Goal: Task Accomplishment & Management: Complete application form

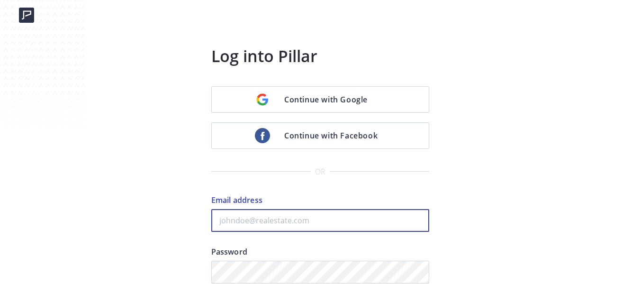
click at [281, 222] on input "Email address" at bounding box center [320, 220] width 218 height 23
paste input "kenny@fastagents.com"
type input "kenny@fastagents.com"
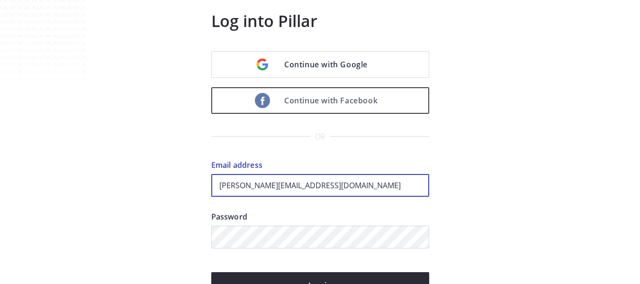
scroll to position [95, 0]
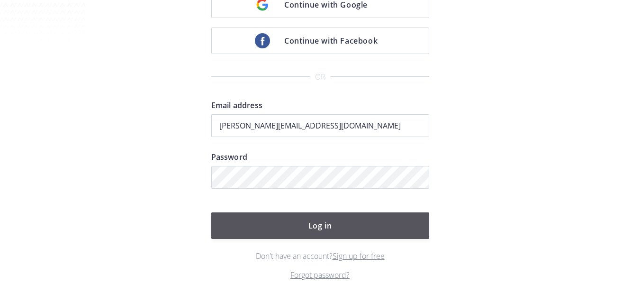
click at [313, 216] on button "Log in" at bounding box center [320, 225] width 218 height 27
click at [335, 229] on button "Log in" at bounding box center [320, 225] width 218 height 27
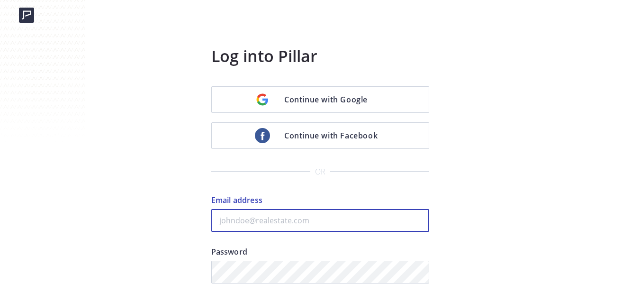
click at [299, 219] on input "Email address" at bounding box center [320, 220] width 218 height 23
paste input "kenny@fastagents.com"
type input "kenny@fastagents.com"
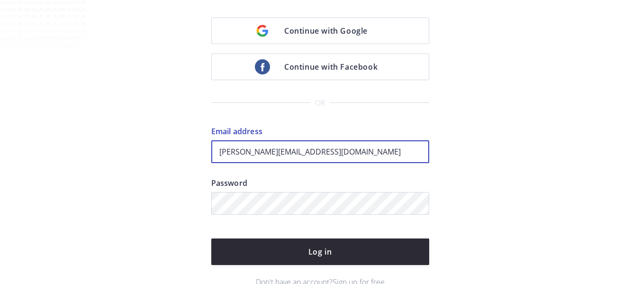
scroll to position [137, 0]
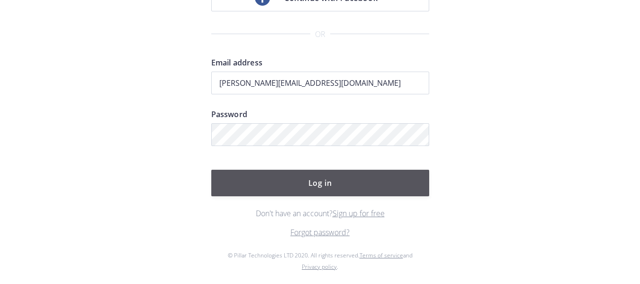
click at [322, 189] on button "Log in" at bounding box center [320, 183] width 218 height 27
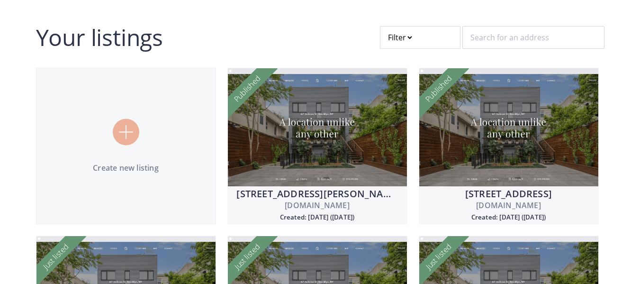
scroll to position [47, 0]
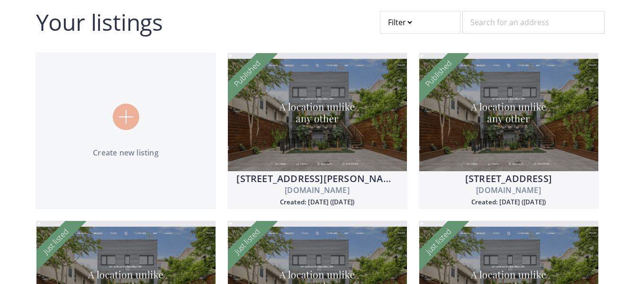
click at [132, 117] on img at bounding box center [126, 117] width 14 height 14
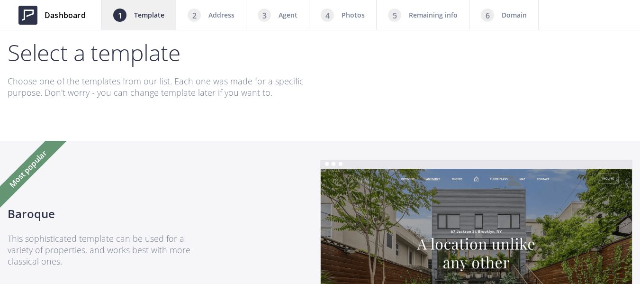
scroll to position [95, 0]
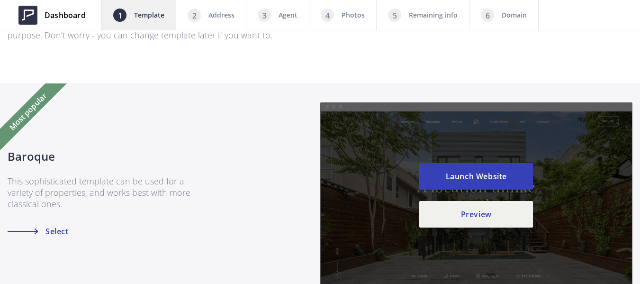
click at [52, 229] on span "Select" at bounding box center [56, 231] width 26 height 8
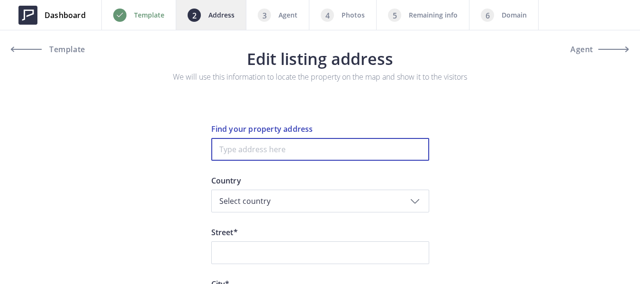
click at [307, 154] on input at bounding box center [320, 149] width 218 height 23
paste input "[STREET_ADDRESS]"
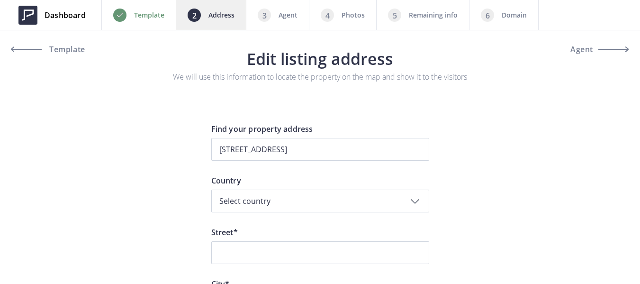
type input "[STREET_ADDRESS]"
type input "Wagon Trail Way 4537"
type input "Antioch"
type input "94531"
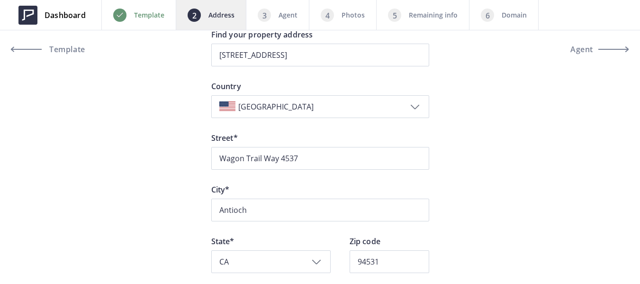
scroll to position [95, 0]
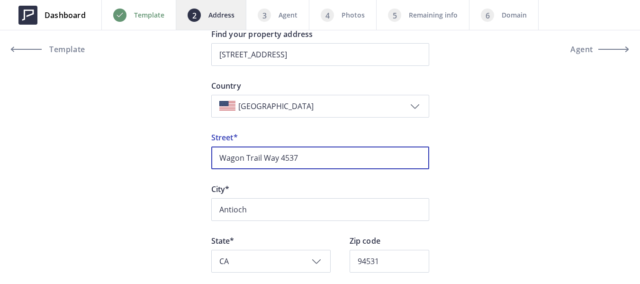
click at [292, 165] on input "Wagon Trail Way 4537" at bounding box center [320, 157] width 218 height 23
click at [291, 159] on input "Wagon Trail Way 4537" at bounding box center [320, 157] width 218 height 23
click at [220, 159] on input "Wagon Trail Way" at bounding box center [320, 157] width 218 height 23
paste input "4537"
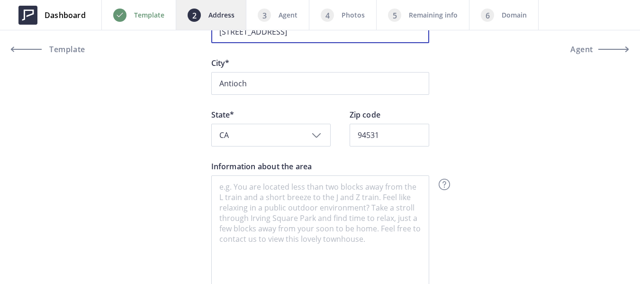
scroll to position [237, 0]
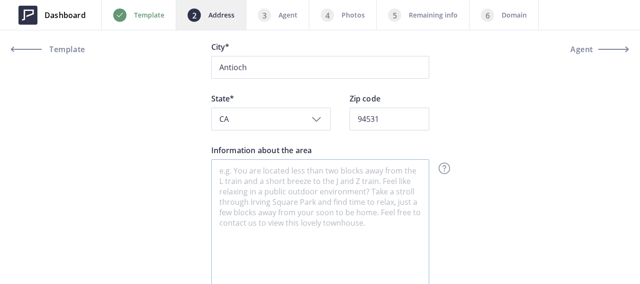
type input "[STREET_ADDRESS]"
click at [154, 103] on div "Dashboard Back Template Address Agent Photos Remaining info Domain Next Templat…" at bounding box center [320, 66] width 640 height 607
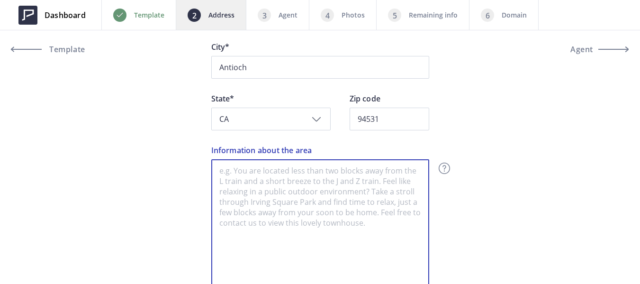
click at [322, 171] on textarea "Information about the area" at bounding box center [320, 225] width 218 height 133
paste textarea "[GEOGRAPHIC_DATA] is the third-most populous city in [GEOGRAPHIC_DATA], located…"
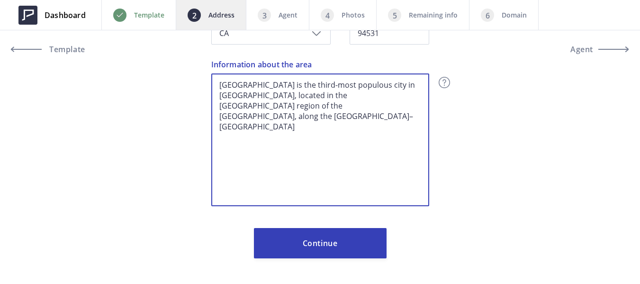
scroll to position [324, 0]
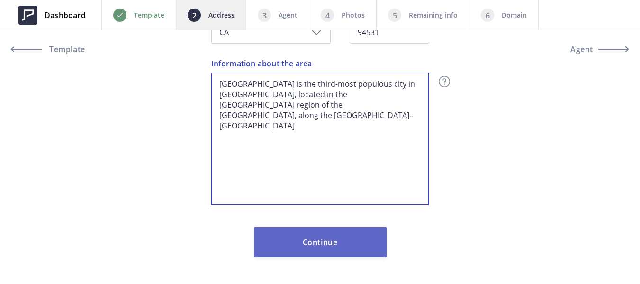
type textarea "[GEOGRAPHIC_DATA] is the third-most populous city in [GEOGRAPHIC_DATA], located…"
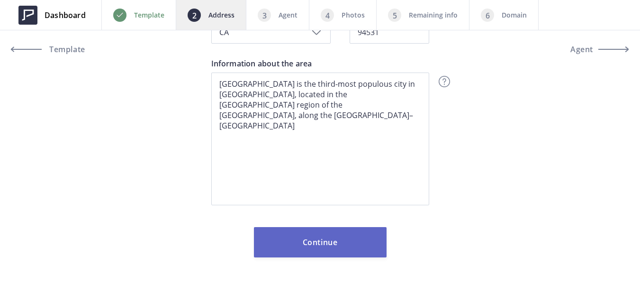
click at [334, 248] on button "Continue" at bounding box center [320, 242] width 133 height 30
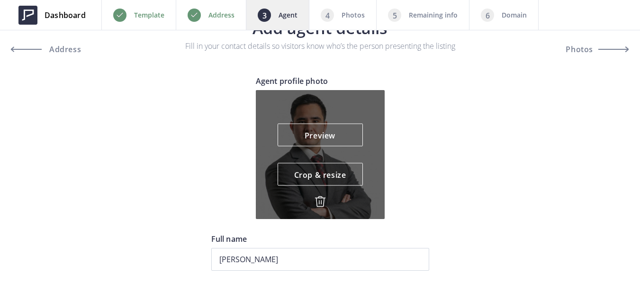
scroll to position [47, 0]
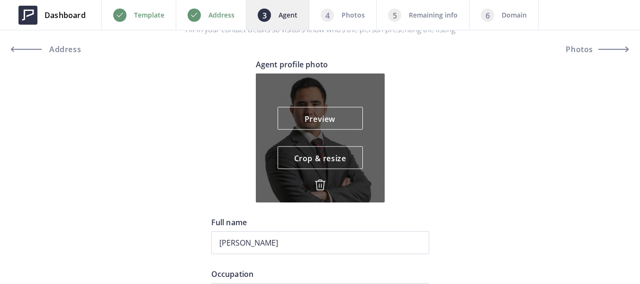
click at [321, 185] on img at bounding box center [320, 184] width 11 height 11
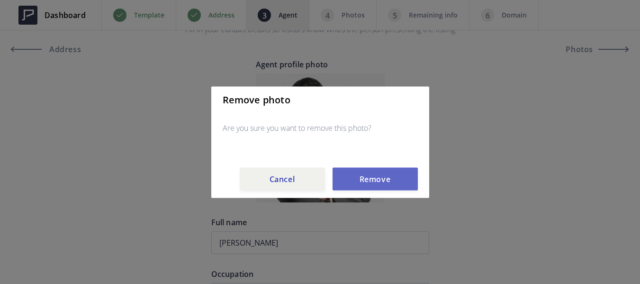
click at [381, 184] on button "Remove" at bounding box center [375, 178] width 85 height 23
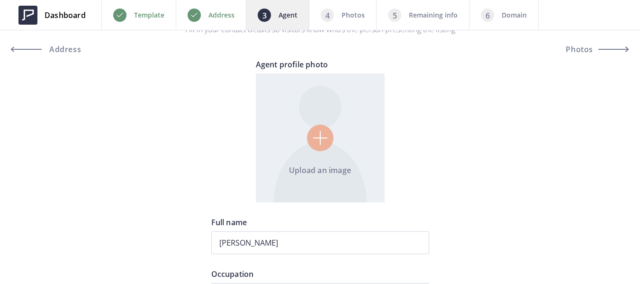
click at [315, 139] on input "file" at bounding box center [320, 137] width 129 height 129
type input "C:\fakepath\Facetune_31-07-2024-23-33-17.jpg"
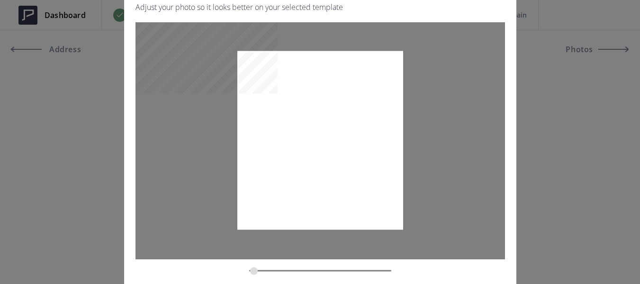
type input "0.4063"
